Goal: Information Seeking & Learning: Learn about a topic

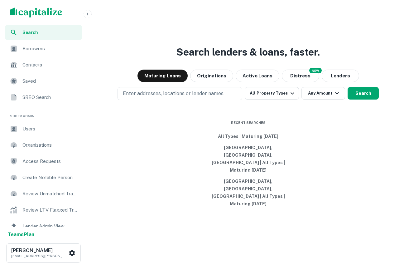
click at [41, 50] on span "Borrowers" at bounding box center [50, 48] width 56 height 7
click at [85, 12] on icon "button" at bounding box center [87, 14] width 5 height 5
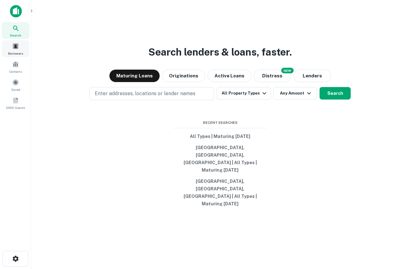
click at [18, 46] on span at bounding box center [15, 46] width 7 height 7
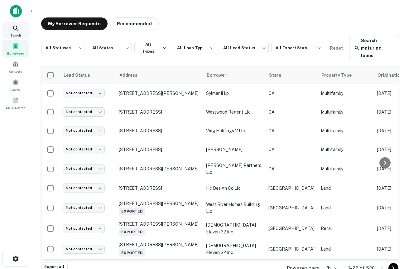
click at [19, 35] on span "Search" at bounding box center [16, 35] width 10 height 5
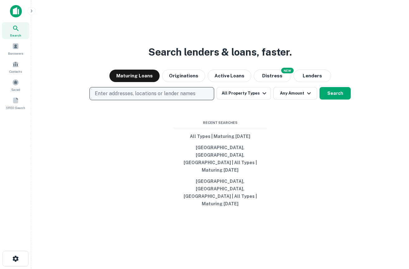
click at [142, 97] on p "Enter addresses, locations or lender names" at bounding box center [145, 93] width 101 height 7
type input "*"
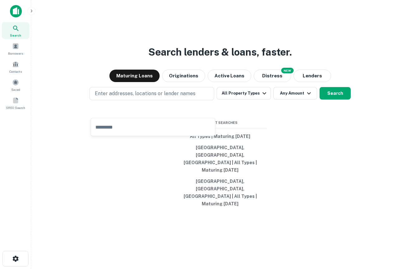
click at [17, 14] on img at bounding box center [16, 11] width 12 height 12
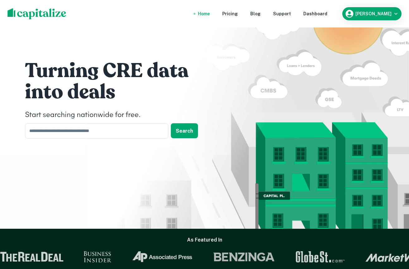
click at [387, 74] on div "Turning CRE data into deals Start searching nationwide for free. ​ Search" at bounding box center [204, 101] width 374 height 202
click at [377, 17] on div "Drew Koch" at bounding box center [372, 13] width 54 height 9
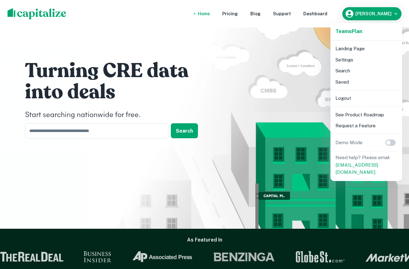
click at [343, 98] on li "Logout" at bounding box center [366, 98] width 67 height 11
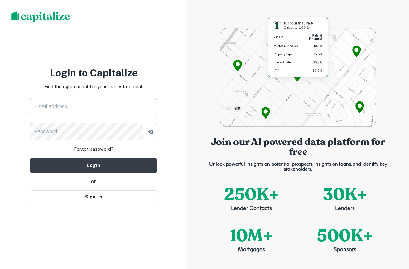
type input "**********"
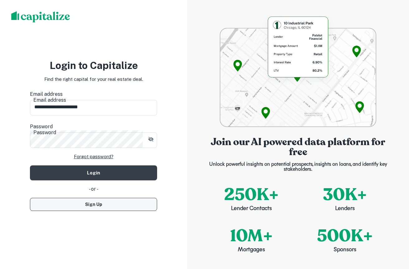
click at [103, 198] on button "Sign Up" at bounding box center [93, 204] width 127 height 13
select select "**"
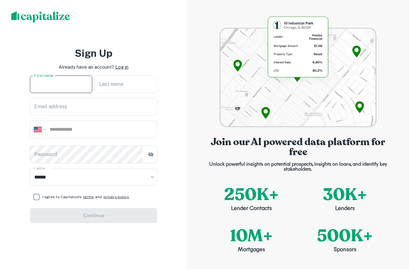
click at [76, 78] on input "First name" at bounding box center [61, 83] width 62 height 17
click at [74, 120] on div "**********" at bounding box center [93, 129] width 127 height 18
click at [60, 86] on input "First name" at bounding box center [61, 83] width 62 height 17
click at [124, 65] on p "Log in" at bounding box center [121, 66] width 13 height 7
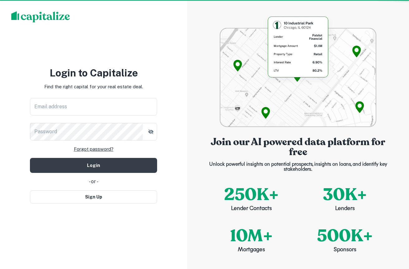
type input "**********"
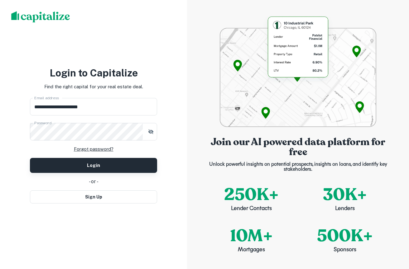
click at [92, 161] on button "Login" at bounding box center [93, 165] width 127 height 15
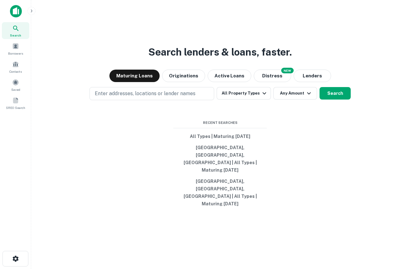
click at [31, 13] on button "button" at bounding box center [31, 11] width 8 height 8
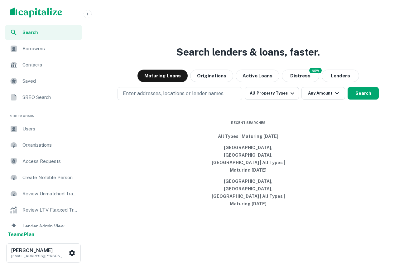
click at [38, 125] on div "Users" at bounding box center [43, 128] width 77 height 15
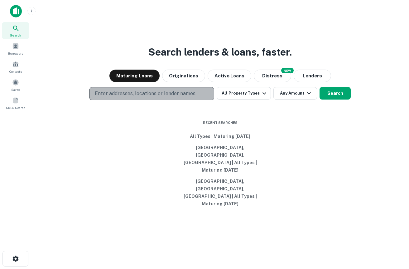
click at [158, 100] on button "Enter addresses, locations or lender names" at bounding box center [151, 93] width 125 height 13
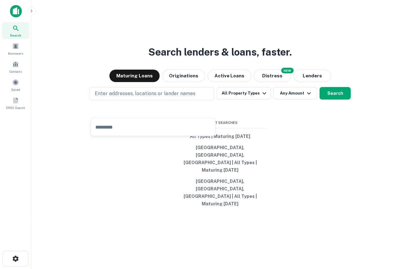
click at [254, 47] on div "Search lenders & loans, faster. Maturing Loans Originations Active Loans NEW Di…" at bounding box center [220, 149] width 368 height 269
click at [12, 46] on span at bounding box center [15, 46] width 7 height 7
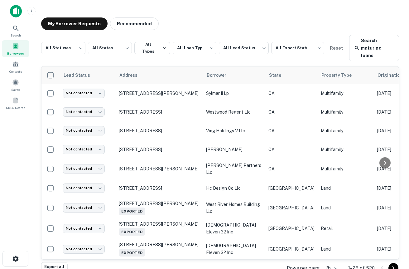
click at [16, 12] on img at bounding box center [16, 11] width 12 height 12
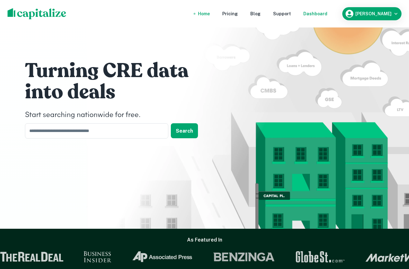
click at [323, 15] on div "Dashboard" at bounding box center [315, 13] width 24 height 7
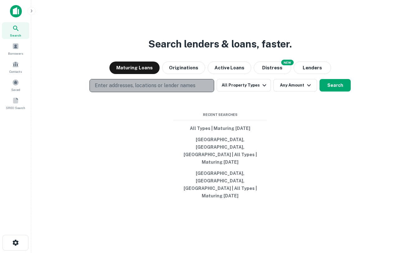
click at [141, 89] on p "Enter addresses, locations or lender names" at bounding box center [145, 85] width 101 height 7
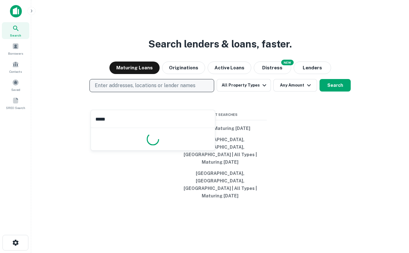
type input "******"
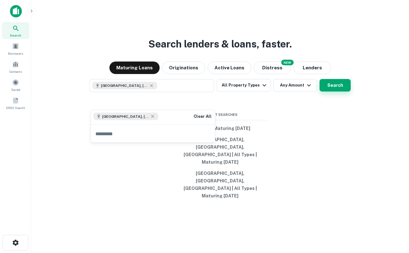
click at [337, 91] on button "Search" at bounding box center [335, 85] width 31 height 12
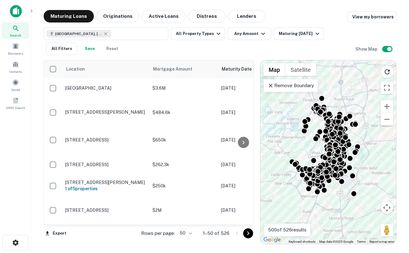
click at [312, 85] on p "Remove Boundary" at bounding box center [290, 85] width 46 height 7
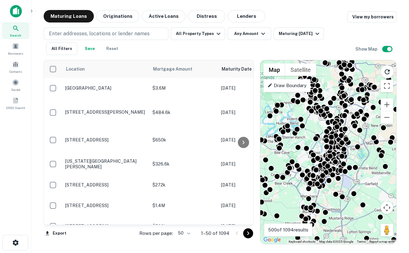
click at [327, 80] on div "Search This Area" at bounding box center [325, 73] width 59 height 27
drag, startPoint x: 331, startPoint y: 77, endPoint x: 334, endPoint y: 79, distance: 4.2
click at [334, 80] on div "Search This Area" at bounding box center [325, 73] width 59 height 27
click at [384, 120] on button "Zoom out" at bounding box center [387, 117] width 12 height 12
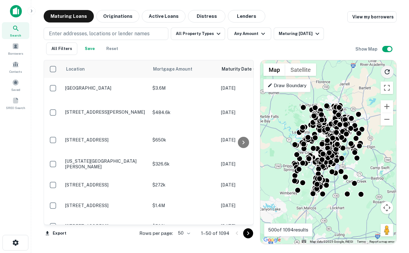
click at [388, 69] on icon "Reload search area" at bounding box center [386, 71] width 7 height 7
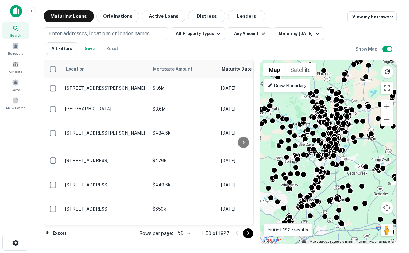
drag, startPoint x: 354, startPoint y: 106, endPoint x: 354, endPoint y: 98, distance: 8.4
click at [354, 98] on div "To activate drag with keyboard, press Alt + Enter. Once in keyboard drag state,…" at bounding box center [328, 151] width 136 height 183
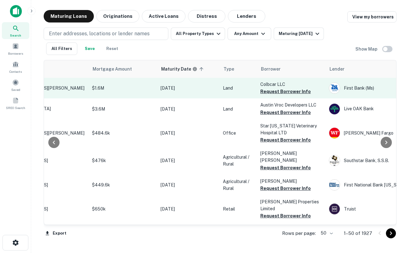
scroll to position [0, 65]
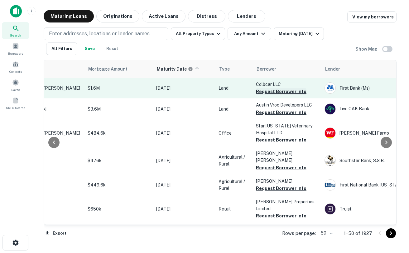
click at [276, 92] on button "Request Borrower Info" at bounding box center [281, 91] width 51 height 7
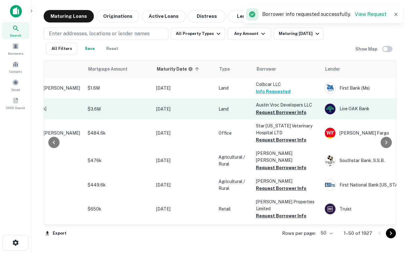
click at [281, 111] on button "Request Borrower Info" at bounding box center [281, 111] width 51 height 7
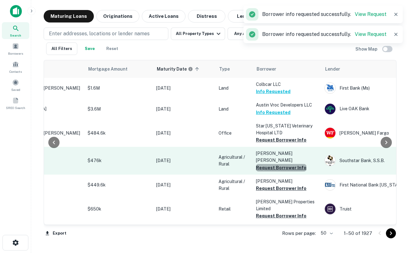
click at [281, 164] on button "Request Borrower Info" at bounding box center [281, 167] width 51 height 7
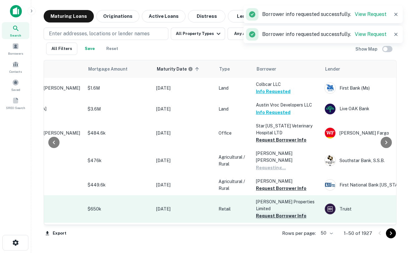
click at [284, 212] on button "Request Borrower Info" at bounding box center [281, 215] width 51 height 7
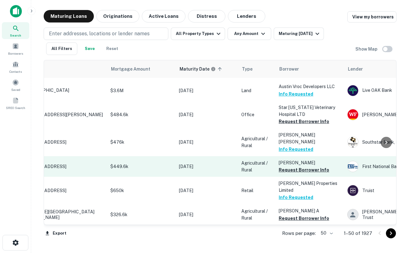
scroll to position [18, 0]
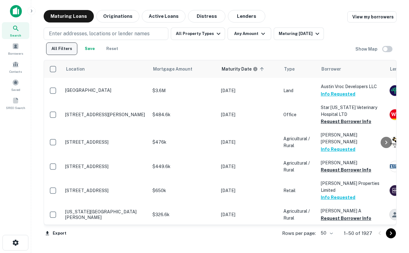
click at [70, 46] on button "All Filters" at bounding box center [61, 48] width 31 height 12
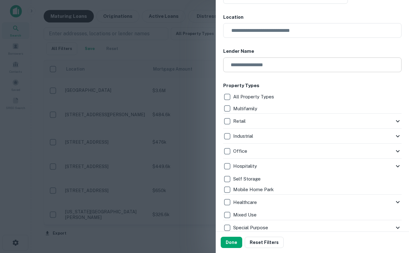
scroll to position [61, 0]
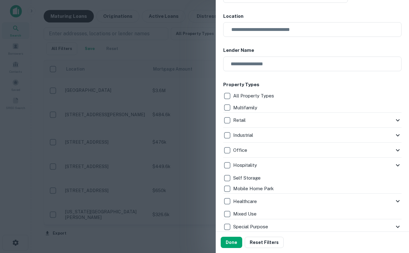
click at [399, 121] on icon at bounding box center [397, 119] width 7 height 7
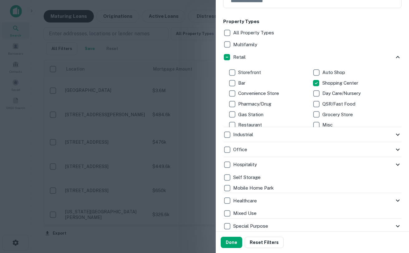
scroll to position [126, 0]
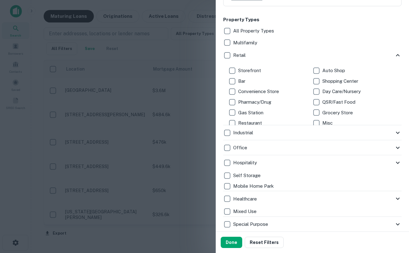
click at [396, 162] on icon at bounding box center [397, 162] width 7 height 7
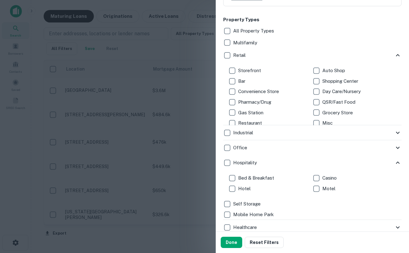
scroll to position [143, 0]
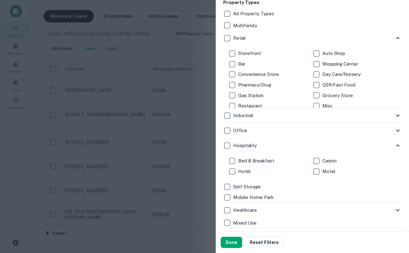
click at [397, 145] on icon at bounding box center [398, 145] width 4 height 2
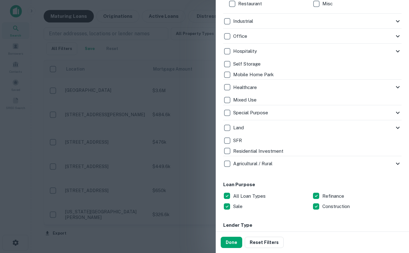
scroll to position [225, 0]
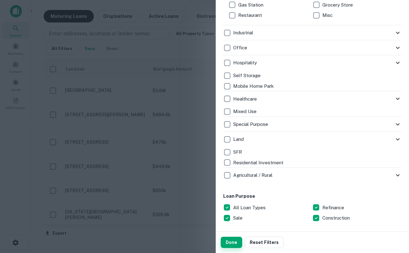
click at [233, 238] on button "Done" at bounding box center [232, 241] width 22 height 11
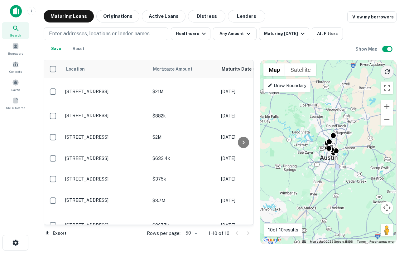
click at [388, 74] on icon "Reload search area" at bounding box center [387, 71] width 5 height 5
click at [385, 75] on button "Reload search area" at bounding box center [387, 71] width 13 height 13
click at [348, 161] on div "To activate drag with keyboard, press Alt + Enter. Once in keyboard drag state,…" at bounding box center [328, 151] width 136 height 183
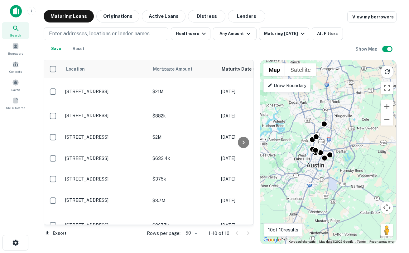
drag, startPoint x: 348, startPoint y: 163, endPoint x: 354, endPoint y: 177, distance: 15.6
click at [355, 178] on div "To activate drag with keyboard, press Alt + Enter. Once in keyboard drag state,…" at bounding box center [328, 151] width 136 height 183
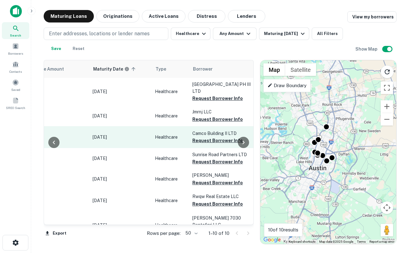
scroll to position [0, 136]
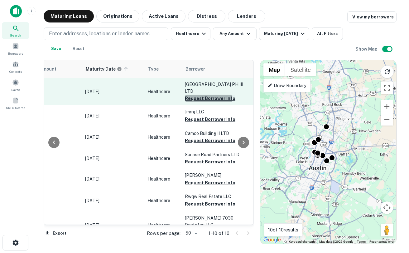
click at [192, 100] on button "Request Borrower Info" at bounding box center [210, 97] width 51 height 7
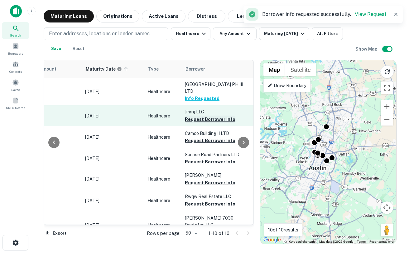
click at [200, 120] on button "Request Borrower Info" at bounding box center [210, 118] width 51 height 7
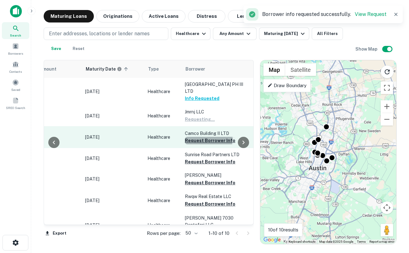
click at [204, 139] on button "Request Borrower Info" at bounding box center [210, 140] width 51 height 7
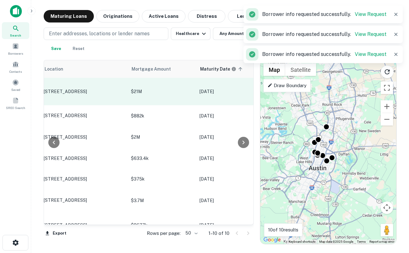
scroll to position [0, 0]
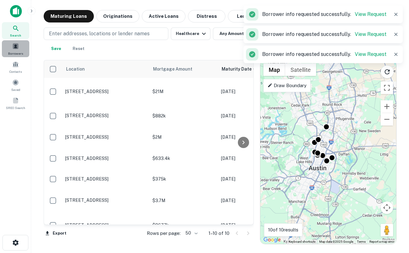
click at [18, 41] on div "Borrowers" at bounding box center [15, 48] width 27 height 17
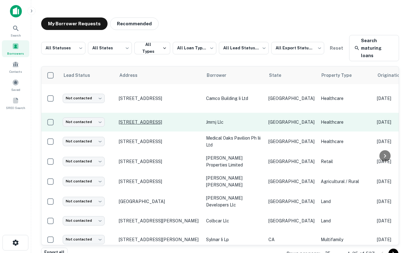
click at [144, 119] on p "[STREET_ADDRESS]" at bounding box center [159, 122] width 81 height 6
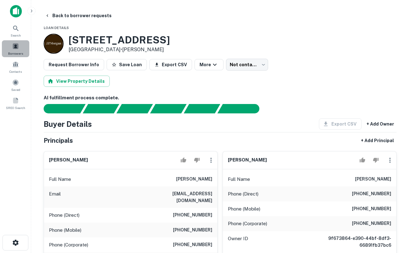
click at [18, 46] on span at bounding box center [15, 46] width 7 height 7
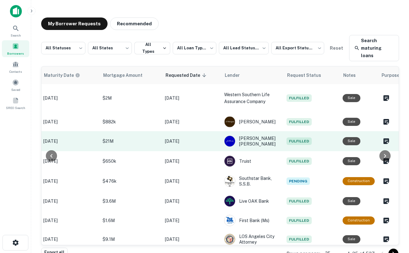
scroll to position [0, 0]
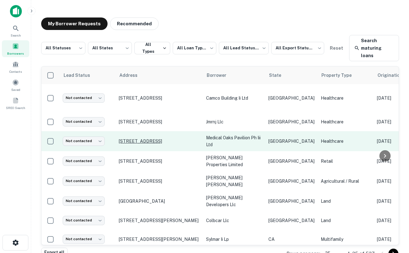
click at [185, 138] on p "[STREET_ADDRESS]" at bounding box center [159, 141] width 81 height 6
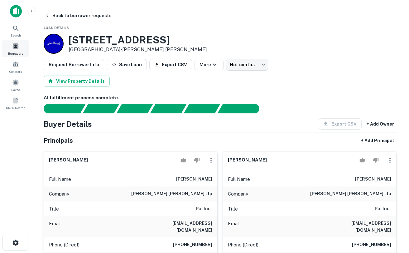
click at [10, 46] on div "Borrowers" at bounding box center [15, 48] width 27 height 17
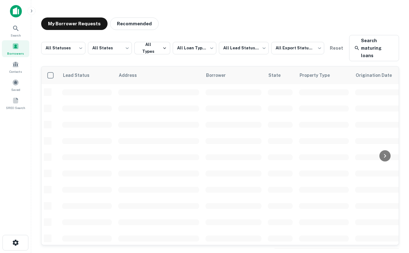
scroll to position [0, 0]
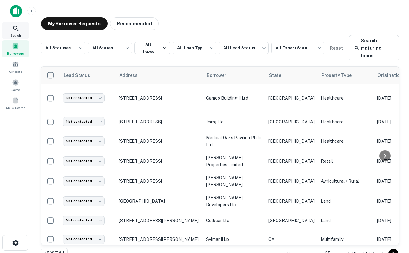
click at [17, 28] on icon at bounding box center [15, 28] width 7 height 7
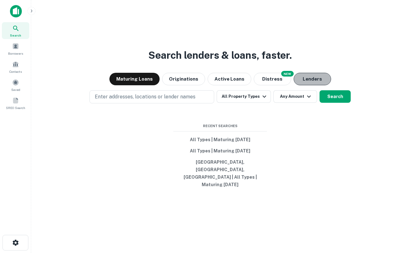
click at [302, 85] on button "Lenders" at bounding box center [312, 79] width 37 height 12
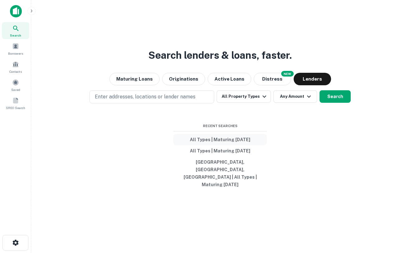
click at [229, 143] on button "All Types | Maturing [DATE]" at bounding box center [220, 139] width 94 height 11
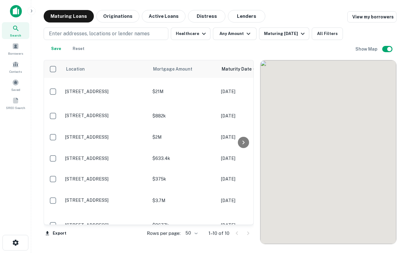
scroll to position [0, 0]
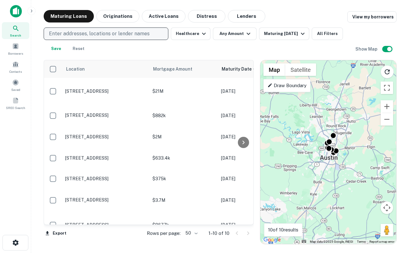
click at [100, 33] on p "Enter addresses, locations or lender names" at bounding box center [99, 33] width 101 height 7
type input "*"
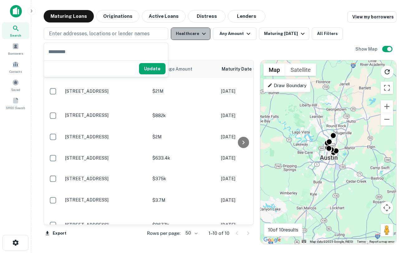
click at [194, 35] on button "Healthcare" at bounding box center [191, 33] width 40 height 12
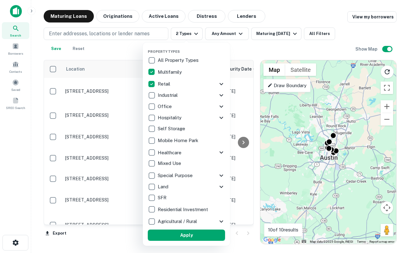
click at [175, 233] on button "Apply" at bounding box center [186, 234] width 77 height 11
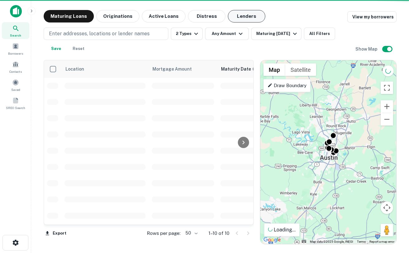
click at [238, 17] on button "Lenders" at bounding box center [246, 16] width 37 height 12
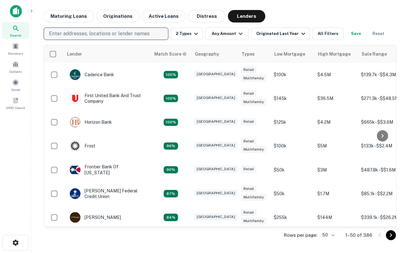
click at [110, 39] on button "Enter addresses, locations or lender names" at bounding box center [106, 33] width 125 height 12
type input "******"
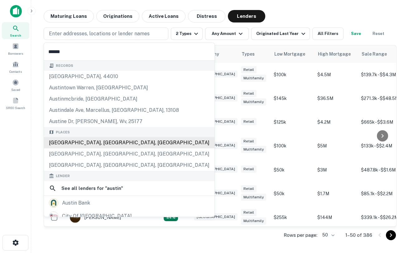
click at [83, 144] on div "Austin, TX, USA" at bounding box center [129, 142] width 171 height 11
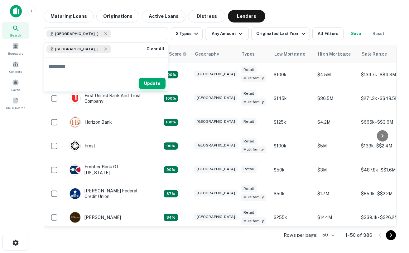
click at [149, 87] on button "Update" at bounding box center [152, 83] width 26 height 11
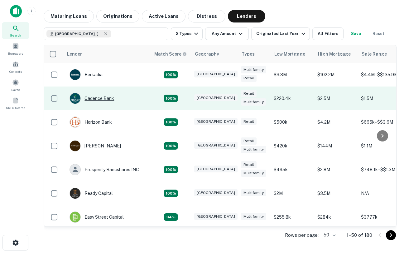
click at [97, 94] on div "Cadence Bank" at bounding box center [92, 98] width 45 height 11
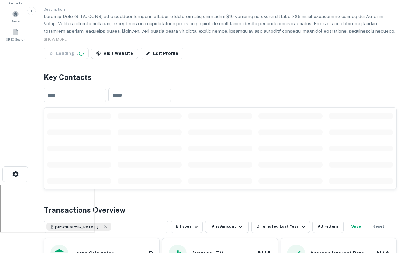
scroll to position [70, 0]
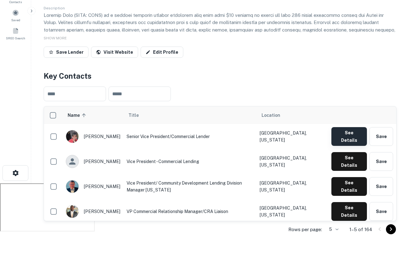
click at [347, 134] on button "See Details" at bounding box center [349, 136] width 36 height 19
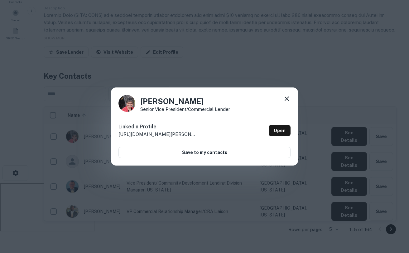
click at [287, 99] on icon at bounding box center [287, 98] width 4 height 4
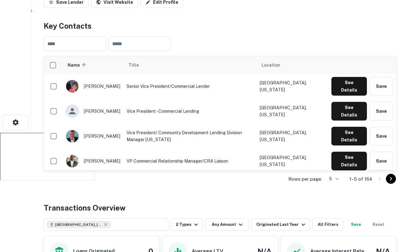
scroll to position [0, 0]
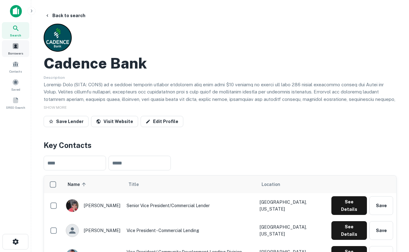
click at [14, 46] on span at bounding box center [15, 46] width 7 height 7
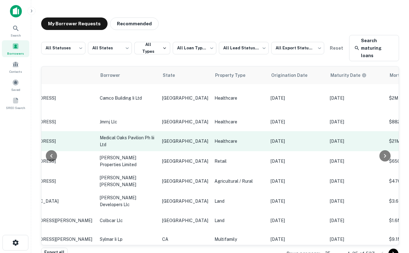
scroll to position [0, 0]
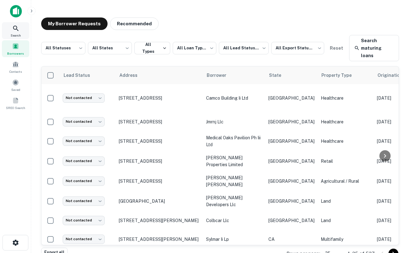
click at [13, 30] on icon at bounding box center [15, 28] width 7 height 7
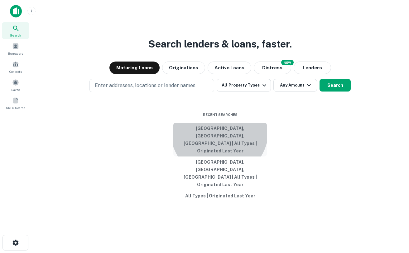
click at [219, 145] on button "[GEOGRAPHIC_DATA], [GEOGRAPHIC_DATA], [GEOGRAPHIC_DATA] | All Types | Originate…" at bounding box center [220, 140] width 94 height 34
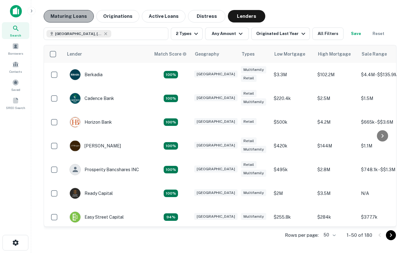
click at [83, 16] on button "Maturing Loans" at bounding box center [69, 16] width 50 height 12
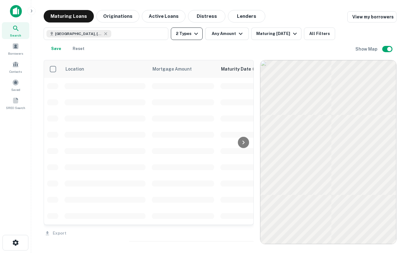
click at [196, 35] on icon "button" at bounding box center [195, 33] width 7 height 7
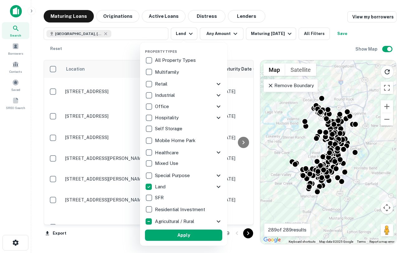
click at [183, 238] on button "Apply" at bounding box center [183, 234] width 77 height 11
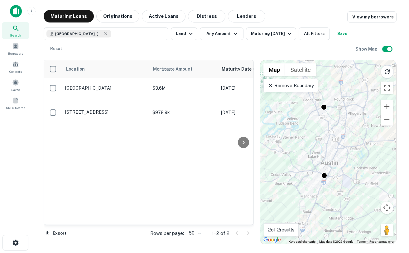
click at [299, 86] on p "Remove Boundary" at bounding box center [290, 85] width 46 height 7
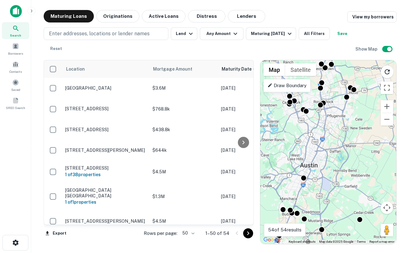
drag, startPoint x: 300, startPoint y: 86, endPoint x: 312, endPoint y: 102, distance: 20.0
click at [312, 102] on div "To activate drag with keyboard, press Alt + Enter. Once in keyboard drag state,…" at bounding box center [328, 151] width 136 height 183
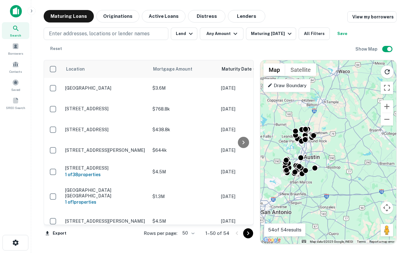
drag, startPoint x: 312, startPoint y: 105, endPoint x: 304, endPoint y: 141, distance: 36.9
click at [304, 142] on div at bounding box center [301, 141] width 6 height 6
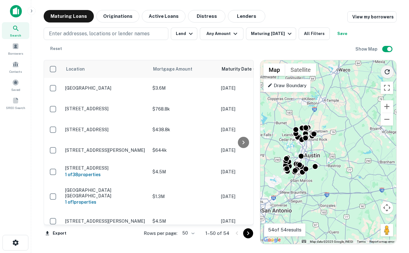
click at [389, 72] on icon "Reload search area" at bounding box center [386, 71] width 7 height 7
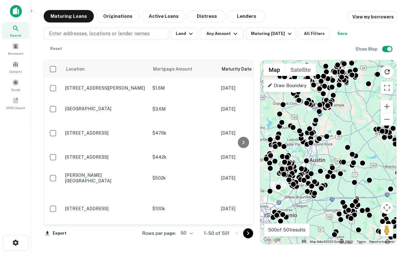
drag, startPoint x: 350, startPoint y: 113, endPoint x: 353, endPoint y: 118, distance: 5.7
click at [353, 119] on div "To activate drag with keyboard, press Alt + Enter. Once in keyboard drag state,…" at bounding box center [328, 151] width 136 height 183
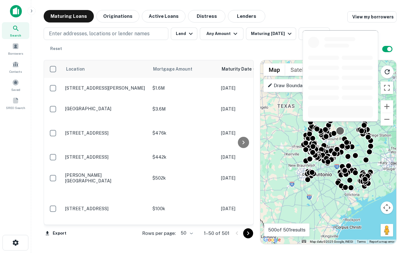
drag, startPoint x: 343, startPoint y: 126, endPoint x: 339, endPoint y: 134, distance: 8.8
click at [339, 134] on div at bounding box center [340, 130] width 9 height 9
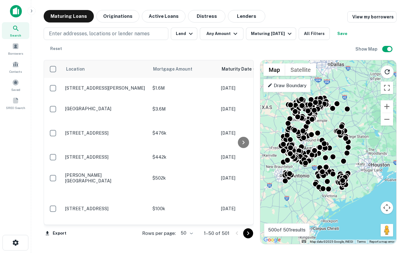
drag, startPoint x: 378, startPoint y: 120, endPoint x: 358, endPoint y: 117, distance: 20.3
click at [358, 117] on div "To activate drag with keyboard, press Alt + Enter. Once in keyboard drag state,…" at bounding box center [328, 151] width 136 height 183
click at [388, 76] on button "Reload search area" at bounding box center [387, 71] width 13 height 13
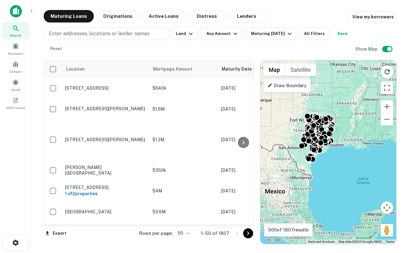
drag, startPoint x: 333, startPoint y: 144, endPoint x: 336, endPoint y: 151, distance: 7.4
click at [336, 151] on div "To activate drag with keyboard, press Alt + Enter. Once in keyboard drag state,…" at bounding box center [328, 151] width 136 height 183
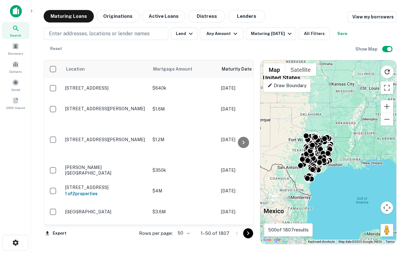
drag, startPoint x: 345, startPoint y: 117, endPoint x: 345, endPoint y: 136, distance: 19.0
click at [345, 136] on div "To activate drag with keyboard, press Alt + Enter. Once in keyboard drag state,…" at bounding box center [328, 151] width 136 height 183
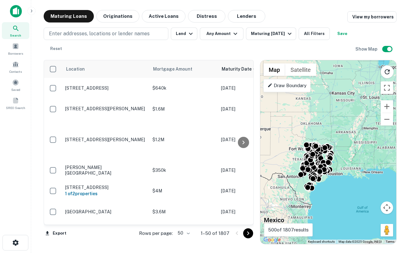
drag, startPoint x: 346, startPoint y: 143, endPoint x: 347, endPoint y: 156, distance: 12.5
click at [347, 156] on div "To activate drag with keyboard, press Alt + Enter. Once in keyboard drag state,…" at bounding box center [328, 151] width 136 height 183
click at [162, 15] on button "Active Loans" at bounding box center [164, 16] width 44 height 12
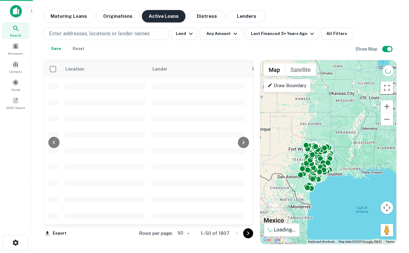
scroll to position [0, 0]
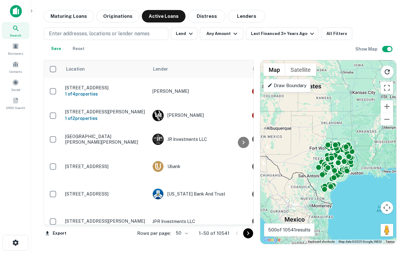
drag, startPoint x: 322, startPoint y: 132, endPoint x: 343, endPoint y: 131, distance: 21.2
click at [344, 131] on div "To activate drag with keyboard, press Alt + Enter. Once in keyboard drag state,…" at bounding box center [328, 151] width 136 height 183
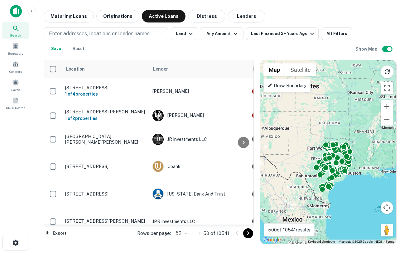
click at [311, 154] on div "To activate drag with keyboard, press Alt + Enter. Once in keyboard drag state,…" at bounding box center [328, 151] width 136 height 183
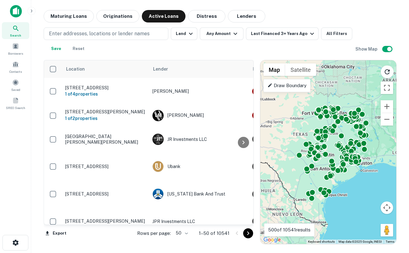
drag, startPoint x: 311, startPoint y: 154, endPoint x: 288, endPoint y: 125, distance: 37.0
click at [288, 125] on div "To activate drag with keyboard, press Alt + Enter. Once in keyboard drag state,…" at bounding box center [328, 151] width 136 height 183
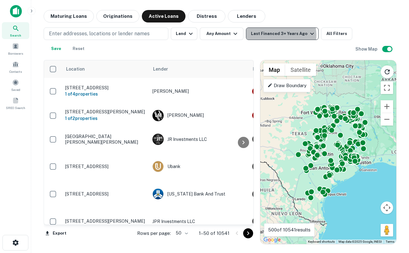
click at [278, 35] on div "Last Financed 3+ Years Ago" at bounding box center [283, 33] width 65 height 7
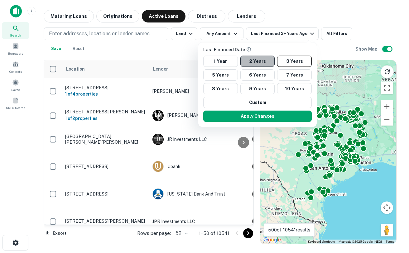
click at [253, 59] on button "2 Years" at bounding box center [257, 60] width 35 height 11
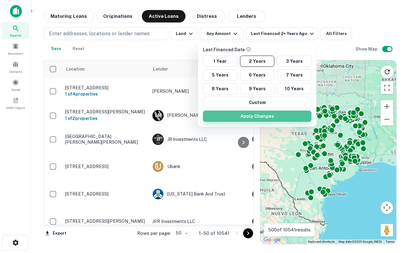
click at [262, 117] on button "Apply Changes" at bounding box center [257, 115] width 108 height 11
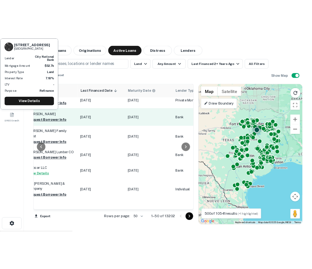
scroll to position [80, 383]
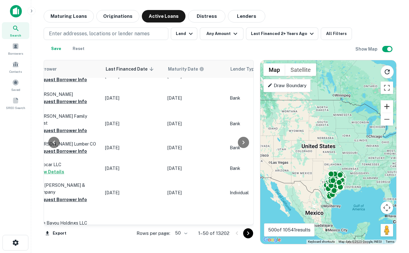
click at [386, 107] on button "Zoom in" at bounding box center [387, 106] width 12 height 12
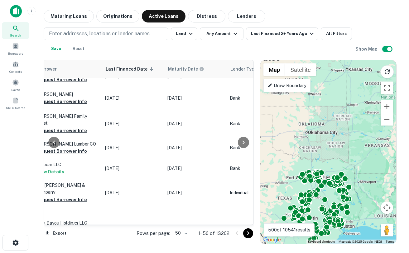
drag, startPoint x: 359, startPoint y: 145, endPoint x: 321, endPoint y: 73, distance: 81.3
click at [321, 73] on div "To activate drag with keyboard, press Alt + Enter. Once in keyboard drag state,…" at bounding box center [328, 151] width 136 height 183
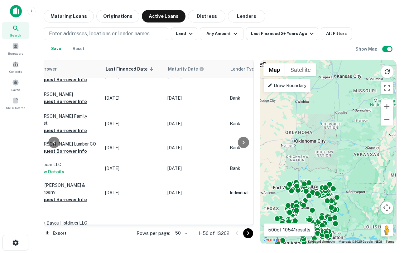
drag, startPoint x: 360, startPoint y: 142, endPoint x: 347, endPoint y: 152, distance: 16.3
click at [347, 152] on div "To activate drag with keyboard, press Alt + Enter. Once in keyboard drag state,…" at bounding box center [328, 151] width 136 height 183
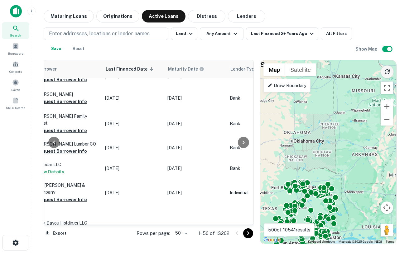
click at [387, 73] on icon "Reload search area" at bounding box center [386, 71] width 7 height 7
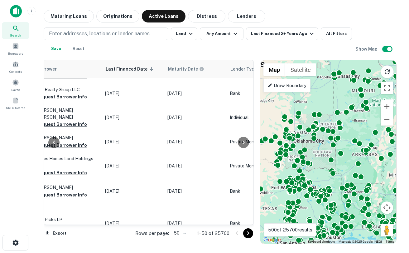
click at [320, 148] on div "To activate drag with keyboard, press Alt + Enter. Once in keyboard drag state,…" at bounding box center [328, 151] width 136 height 183
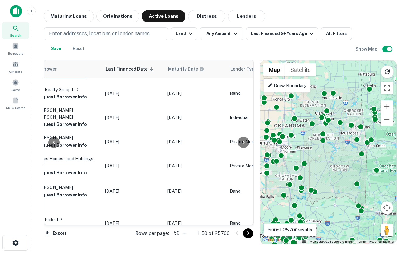
drag, startPoint x: 320, startPoint y: 149, endPoint x: 335, endPoint y: 157, distance: 17.3
click at [336, 158] on div "To activate drag with keyboard, press Alt + Enter. Once in keyboard drag state,…" at bounding box center [328, 151] width 136 height 183
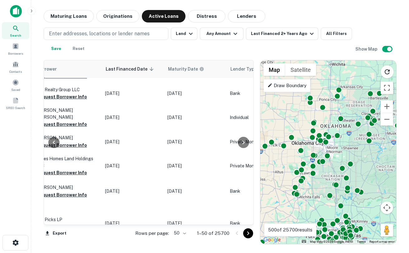
drag, startPoint x: 329, startPoint y: 152, endPoint x: 376, endPoint y: 153, distance: 47.4
click at [376, 153] on div "To activate drag with keyboard, press Alt + Enter. Once in keyboard drag state,…" at bounding box center [328, 151] width 136 height 183
click at [17, 11] on img at bounding box center [16, 11] width 12 height 12
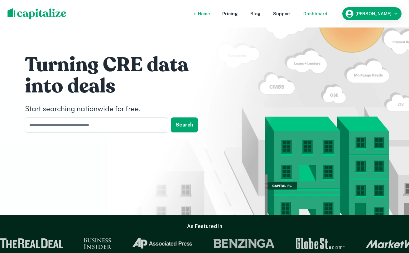
click at [323, 12] on div "Dashboard" at bounding box center [315, 13] width 24 height 7
